Goal: Check status: Check status

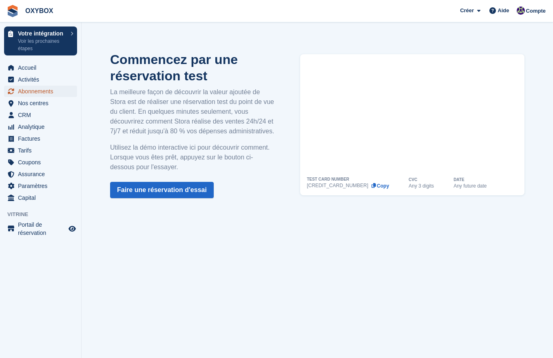
click at [41, 95] on span "Abonnements" at bounding box center [42, 91] width 49 height 11
click at [532, 10] on span "Compte" at bounding box center [536, 11] width 20 height 8
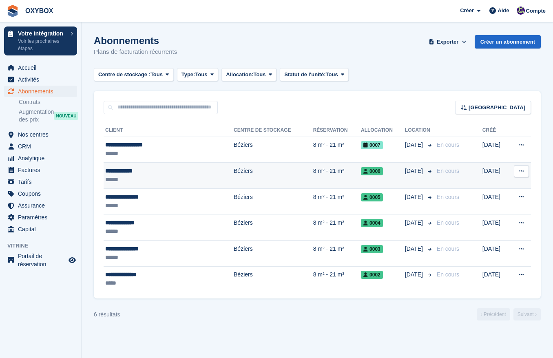
click at [145, 171] on div "**********" at bounding box center [151, 171] width 92 height 9
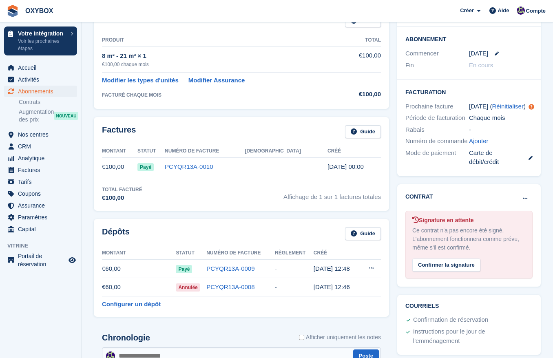
scroll to position [186, 0]
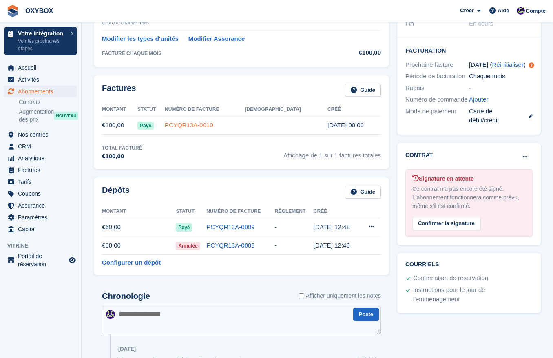
click at [203, 125] on link "PCYQR13A-0010" at bounding box center [189, 124] width 48 height 7
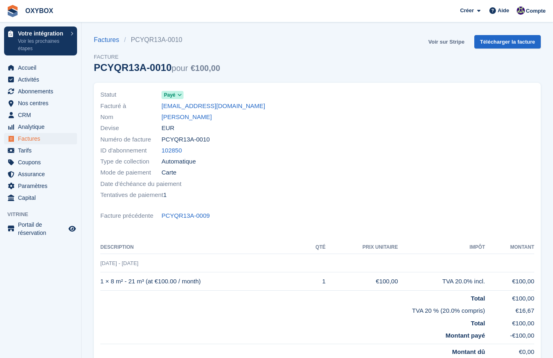
click at [440, 43] on link "Voir sur Stripe" at bounding box center [446, 41] width 43 height 13
click at [39, 70] on span "Accueil" at bounding box center [42, 67] width 49 height 11
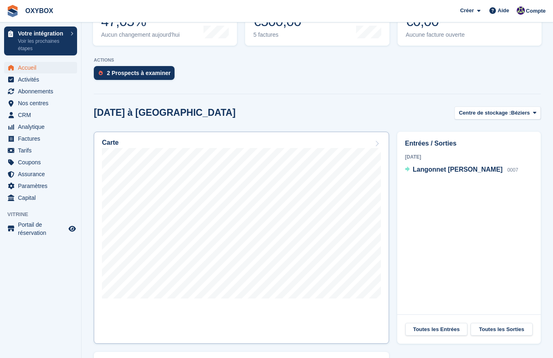
scroll to position [215, 0]
